Goal: Transaction & Acquisition: Purchase product/service

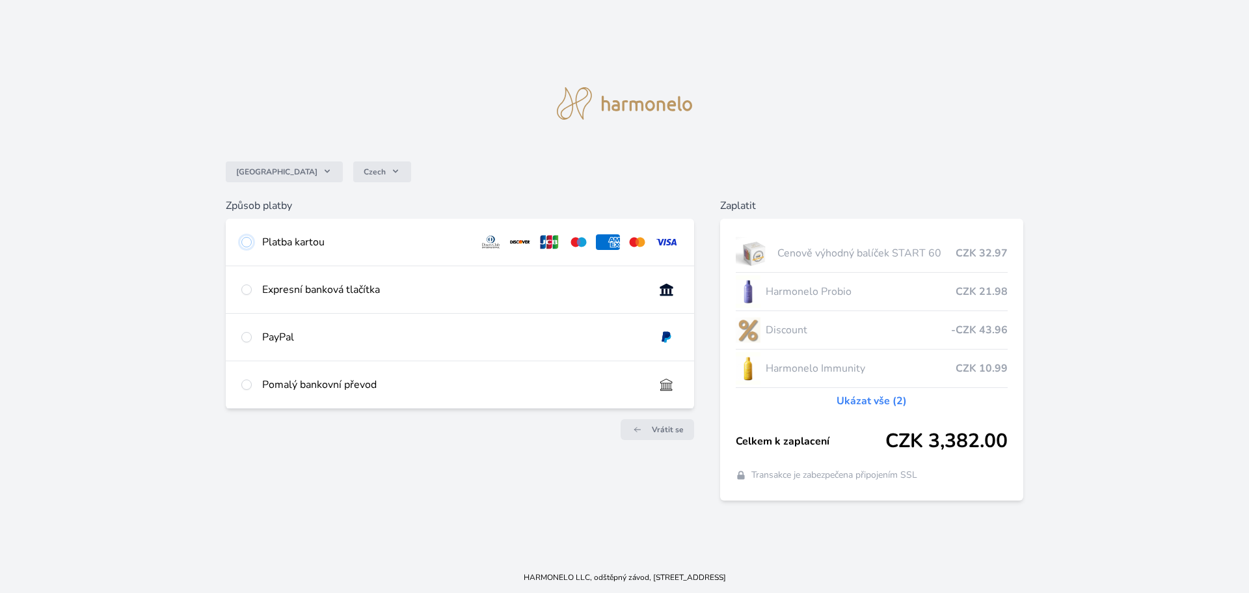
click at [249, 239] on input "radio" at bounding box center [246, 242] width 10 height 10
radio input "true"
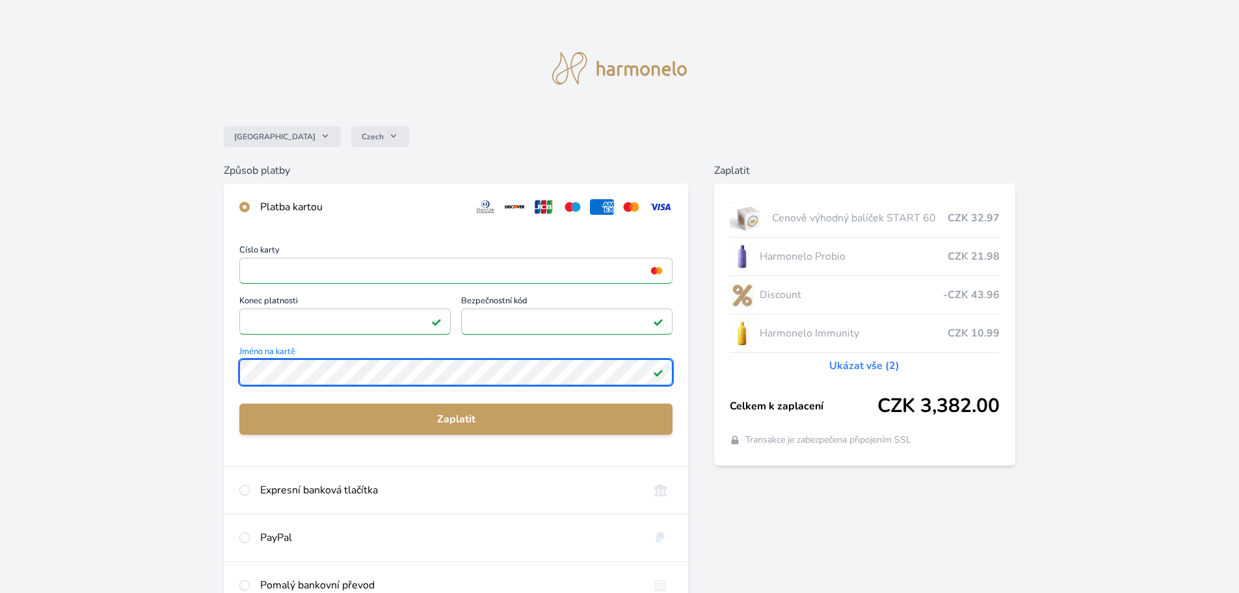
click at [141, 375] on div "Česko Czech Způsob platby Platba kartou Číslo karty <p>Your browser does not su…" at bounding box center [619, 338] width 1239 height 677
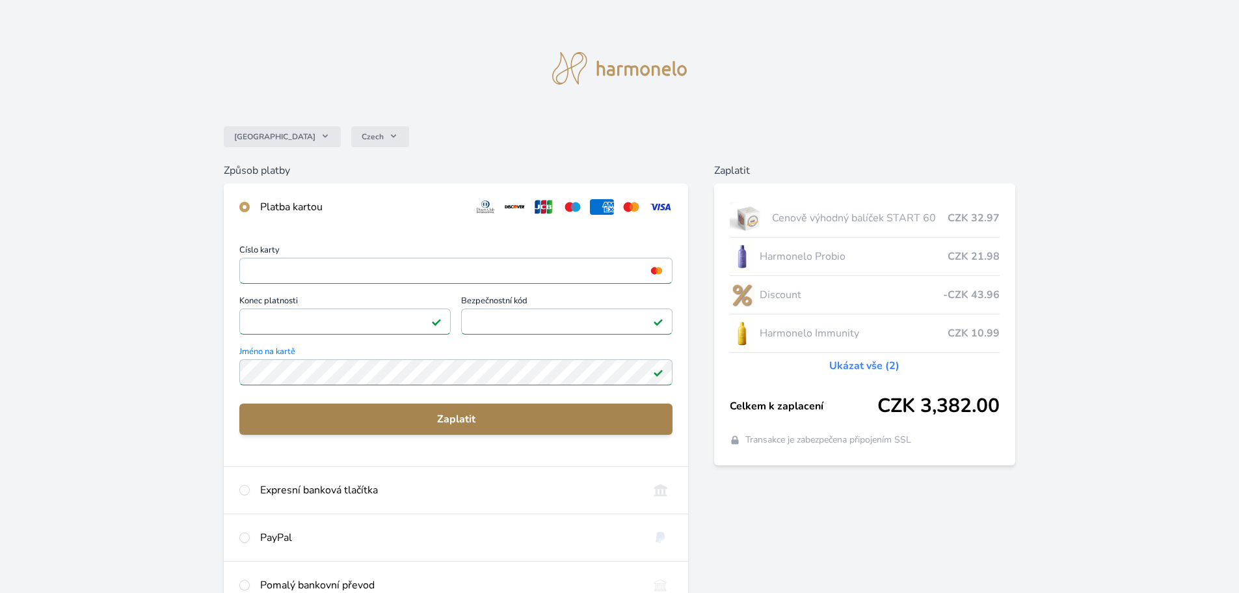
click at [445, 410] on button "Zaplatit" at bounding box center [455, 418] width 433 height 31
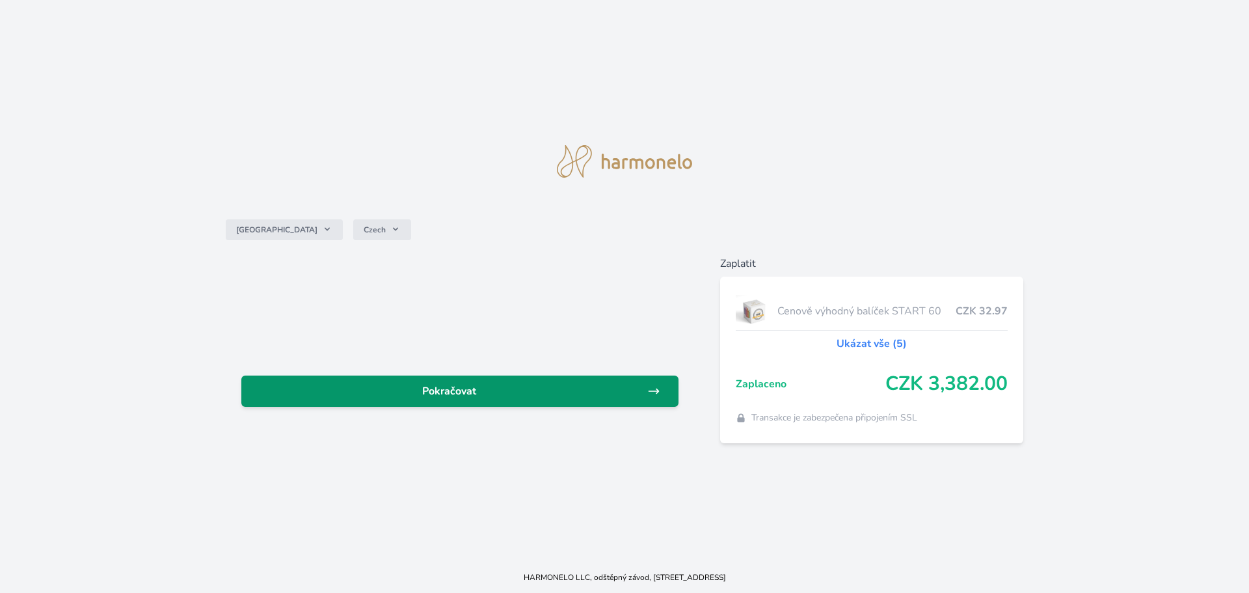
click at [459, 390] on span "Pokračovat" at bounding box center [449, 391] width 395 height 16
